Goal: Task Accomplishment & Management: Complete application form

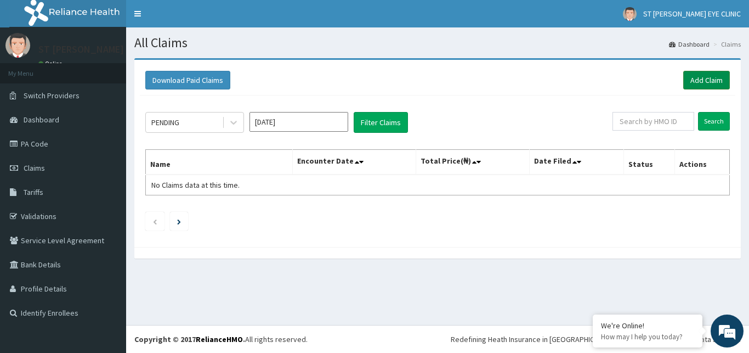
click at [688, 78] on link "Add Claim" at bounding box center [706, 80] width 47 height 19
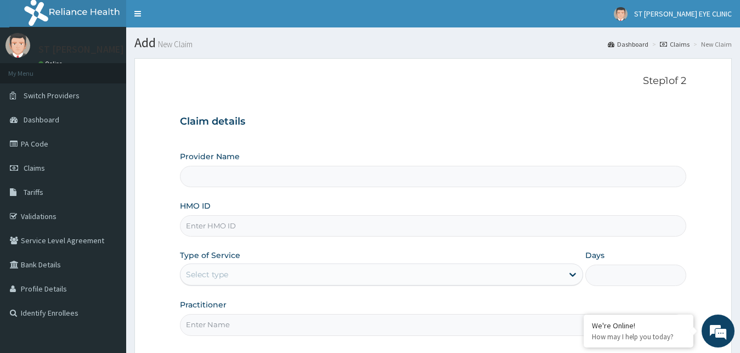
click at [416, 182] on input "Provider Name" at bounding box center [433, 176] width 507 height 21
type input "ST [PERSON_NAME] EYE CLINIC"
drag, startPoint x: 335, startPoint y: 223, endPoint x: 341, endPoint y: 247, distance: 25.4
click at [336, 224] on input "HMO ID" at bounding box center [433, 225] width 507 height 21
type input "NOA/10021/C"
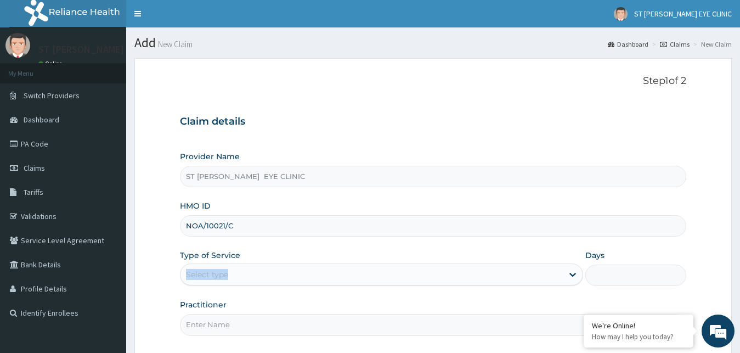
click at [333, 278] on div "Type of Service Select type" at bounding box center [382, 268] width 404 height 36
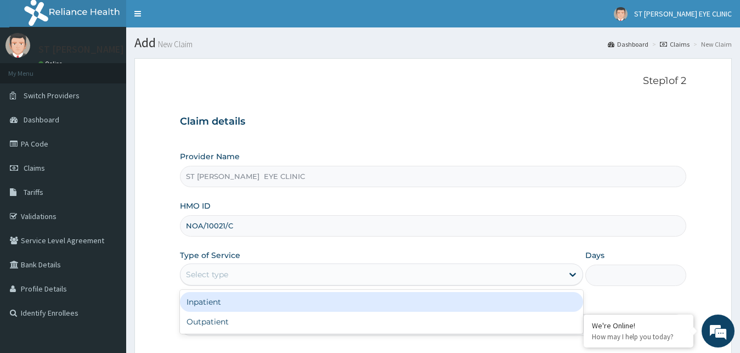
click at [333, 278] on div "Select type" at bounding box center [371, 274] width 383 height 18
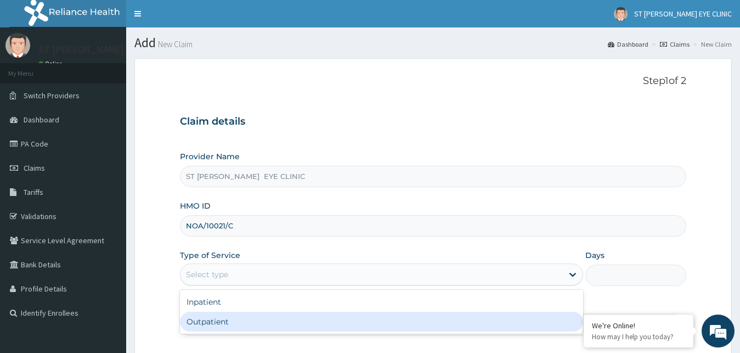
click at [320, 324] on div "Outpatient" at bounding box center [382, 322] width 404 height 20
type input "1"
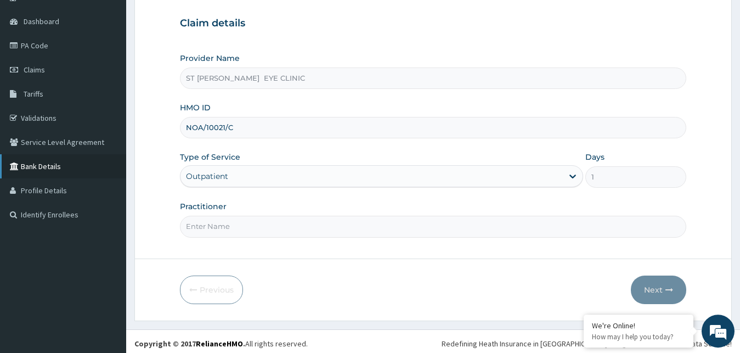
scroll to position [103, 0]
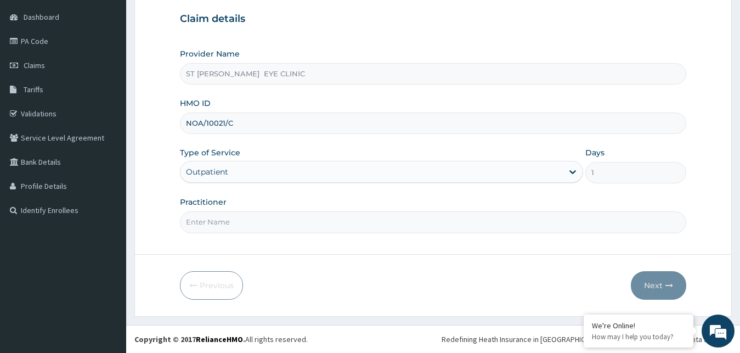
click at [315, 223] on input "Practitioner" at bounding box center [433, 221] width 507 height 21
type input "DR. OGECHI CECILIA"
click at [661, 293] on button "Next" at bounding box center [658, 285] width 55 height 29
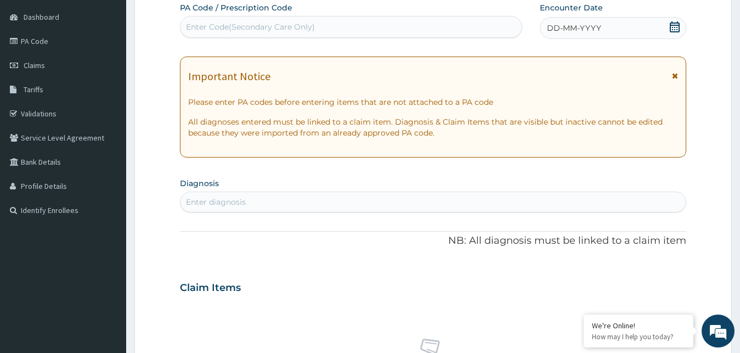
scroll to position [0, 0]
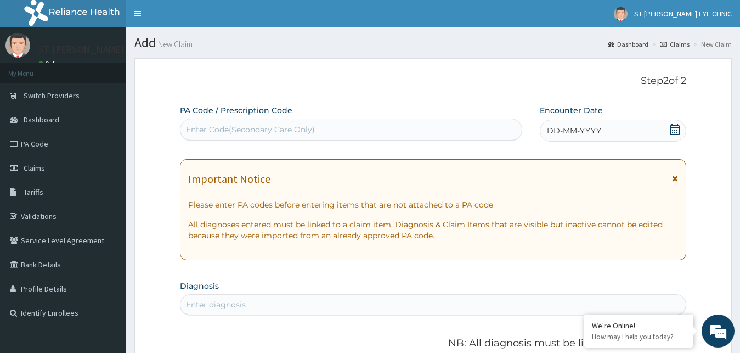
drag, startPoint x: 335, startPoint y: 132, endPoint x: 339, endPoint y: 104, distance: 27.9
click at [336, 128] on div "Enter Code(Secondary Care Only)" at bounding box center [350, 130] width 341 height 18
paste input "PA/99AEA5"
type input "PA/99AEA5"
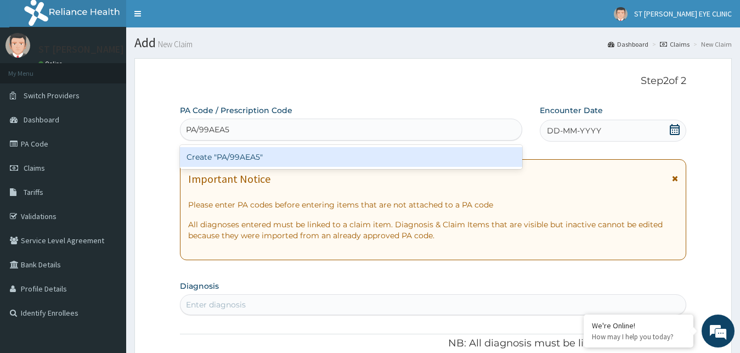
click at [365, 152] on div "Create "PA/99AEA5"" at bounding box center [351, 157] width 342 height 20
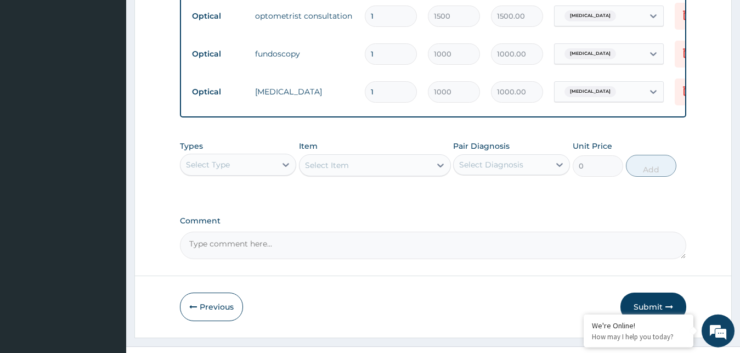
scroll to position [660, 0]
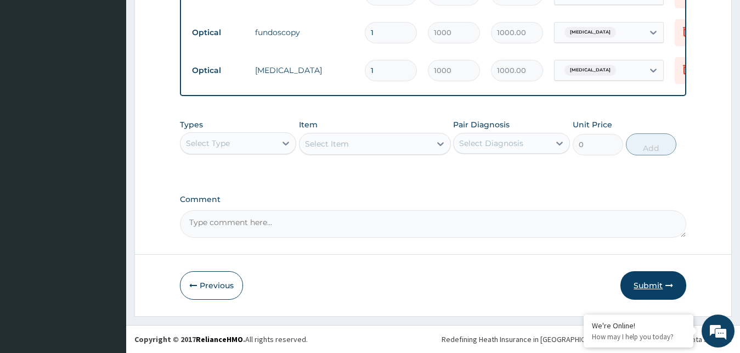
click at [656, 279] on button "Submit" at bounding box center [653, 285] width 66 height 29
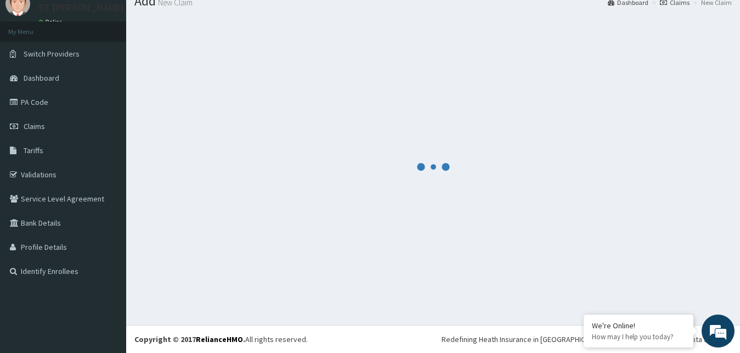
scroll to position [42, 0]
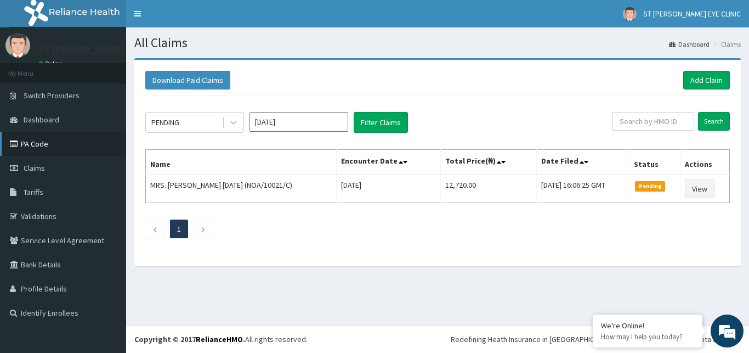
click at [48, 145] on link "PA Code" at bounding box center [63, 144] width 126 height 24
drag, startPoint x: 59, startPoint y: 146, endPoint x: 130, endPoint y: 100, distance: 85.2
click at [59, 148] on link "PA Code" at bounding box center [63, 144] width 126 height 24
click at [52, 144] on link "PA Code" at bounding box center [63, 144] width 126 height 24
click at [695, 72] on div "Download Paid Claims Add Claim" at bounding box center [438, 80] width 596 height 30
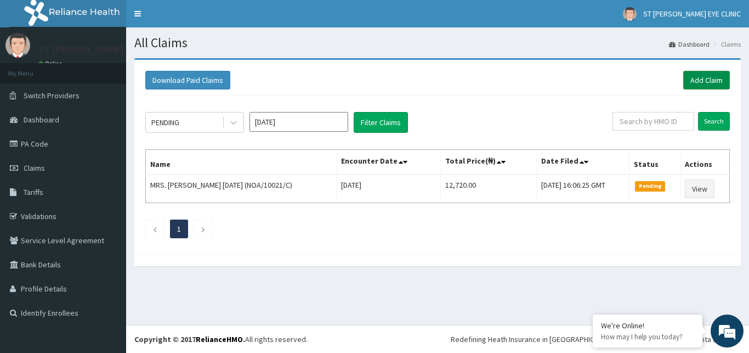
click at [704, 81] on link "Add Claim" at bounding box center [706, 80] width 47 height 19
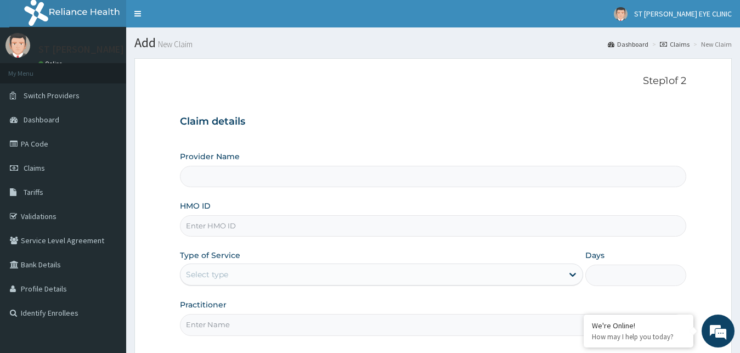
click at [404, 227] on input "HMO ID" at bounding box center [433, 225] width 507 height 21
type input "ST [PERSON_NAME] EYE CLINIC"
click at [406, 225] on input "HMO ID" at bounding box center [433, 225] width 507 height 21
type input "GTC/10291/A"
click at [347, 275] on div "Select type" at bounding box center [371, 274] width 383 height 18
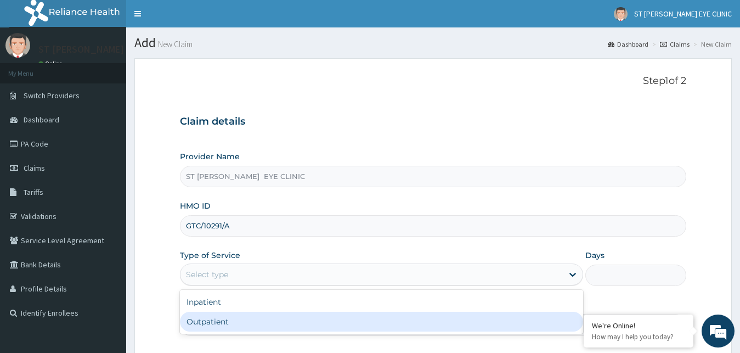
click at [341, 322] on div "Outpatient" at bounding box center [382, 322] width 404 height 20
type input "1"
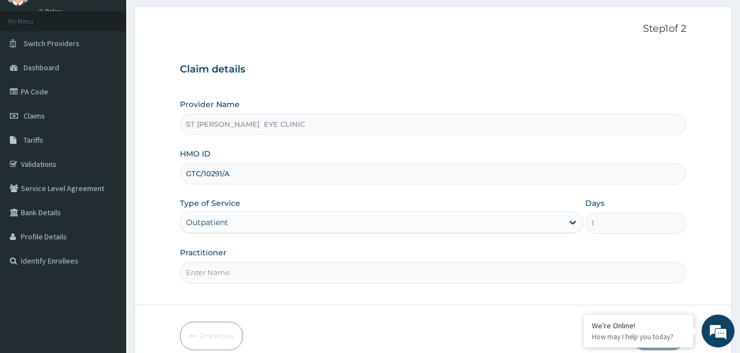
scroll to position [103, 0]
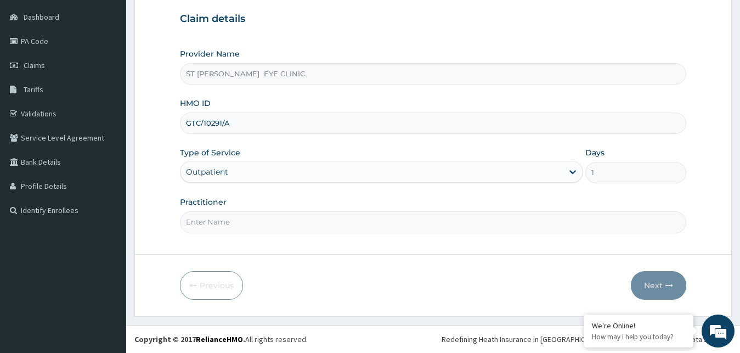
click at [350, 225] on input "Practitioner" at bounding box center [433, 221] width 507 height 21
type input "DR. OGECHI [PERSON_NAME]"
click at [663, 283] on button "Next" at bounding box center [658, 285] width 55 height 29
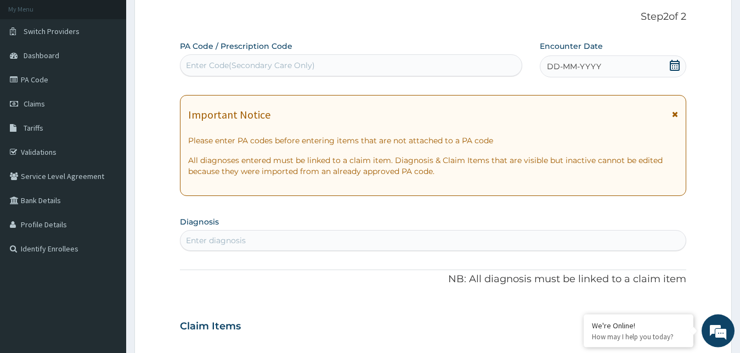
scroll to position [47, 0]
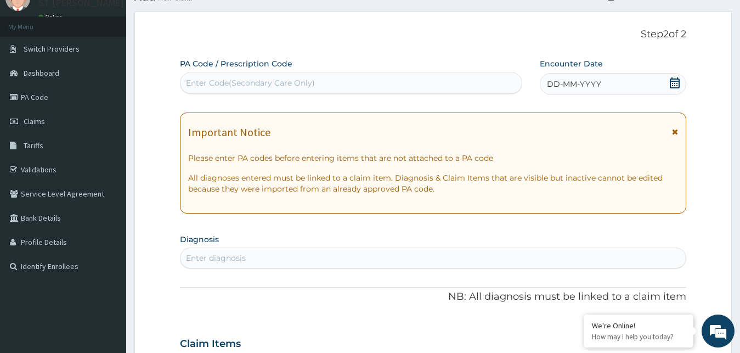
click at [373, 86] on div "Enter Code(Secondary Care Only)" at bounding box center [350, 83] width 341 height 18
paste input "PA/60109C"
type input "PA/60109C"
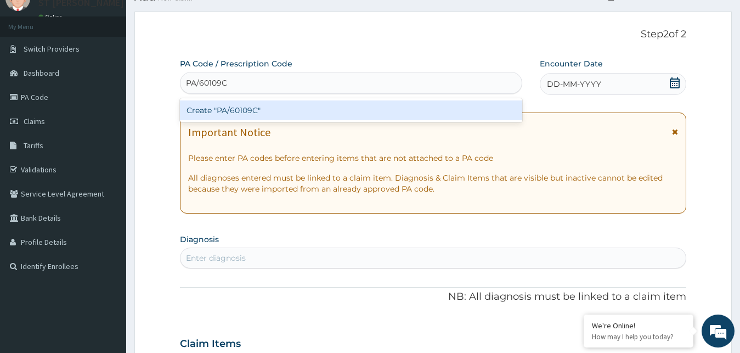
click at [418, 108] on div "Create "PA/60109C"" at bounding box center [351, 110] width 342 height 20
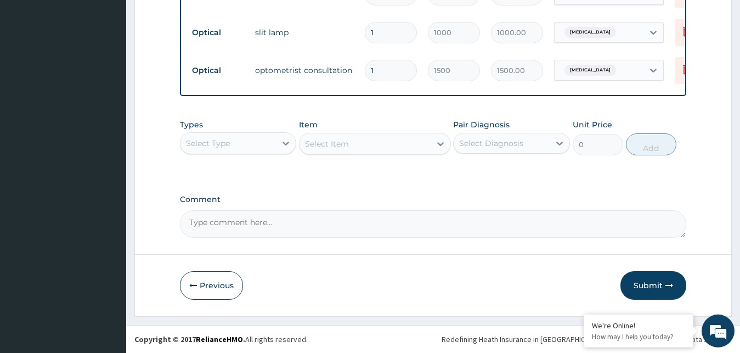
scroll to position [622, 0]
click at [657, 281] on button "Submit" at bounding box center [653, 285] width 66 height 29
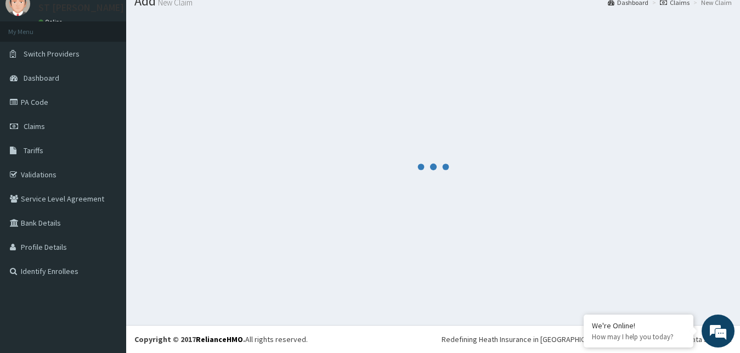
scroll to position [42, 0]
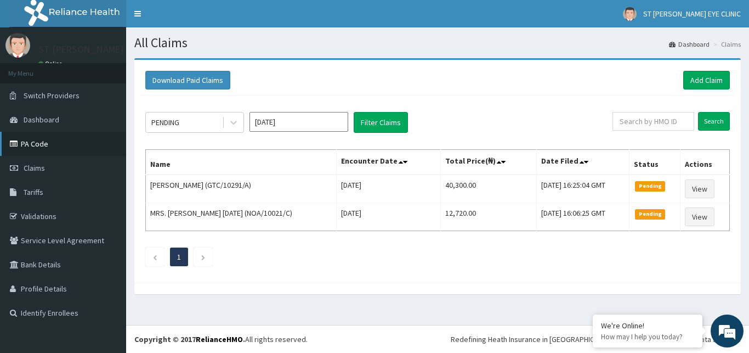
drag, startPoint x: 39, startPoint y: 138, endPoint x: 56, endPoint y: 155, distance: 24.1
click at [40, 139] on link "PA Code" at bounding box center [63, 144] width 126 height 24
